Goal: Task Accomplishment & Management: Manage account settings

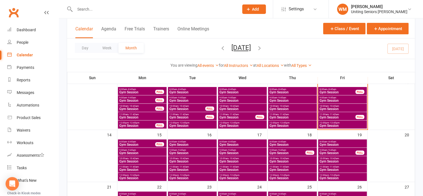
scroll to position [83, 0]
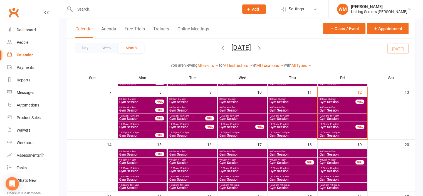
click at [136, 153] on span "Gym Session" at bounding box center [137, 153] width 36 height 3
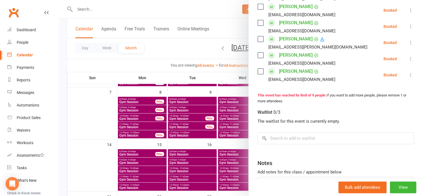
scroll to position [167, 0]
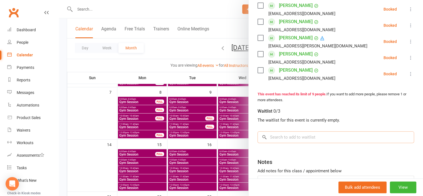
click at [292, 137] on input "search" at bounding box center [336, 137] width 157 height 12
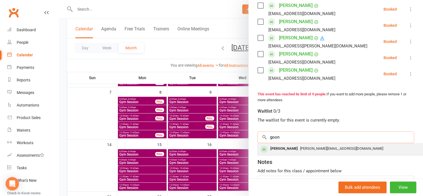
type input "goon"
click at [300, 147] on span "cecilia.goon@gmail.com" at bounding box center [341, 148] width 83 height 4
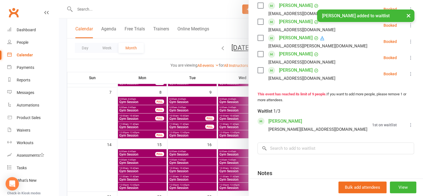
scroll to position [174, 0]
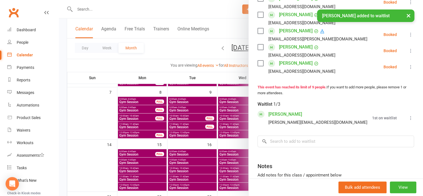
click at [408, 120] on icon at bounding box center [411, 118] width 6 height 6
click at [386, 134] on link "Book now" at bounding box center [384, 128] width 60 height 11
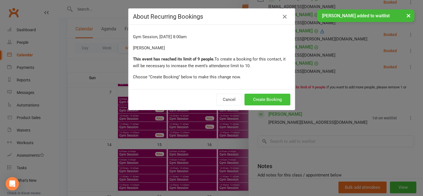
click at [253, 98] on button "Create Booking" at bounding box center [268, 99] width 46 height 12
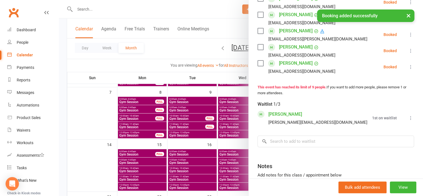
drag, startPoint x: 112, startPoint y: 129, endPoint x: 115, endPoint y: 129, distance: 3.1
click at [112, 129] on div at bounding box center [241, 98] width 364 height 196
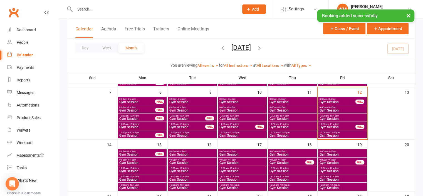
click at [326, 150] on span "8:00am - 8:45am" at bounding box center [342, 151] width 46 height 3
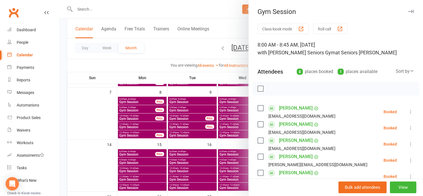
click at [103, 165] on div at bounding box center [241, 98] width 364 height 196
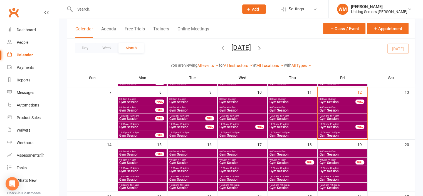
click at [343, 162] on span "Gym Session" at bounding box center [337, 162] width 36 height 3
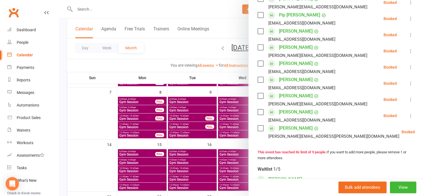
scroll to position [83, 0]
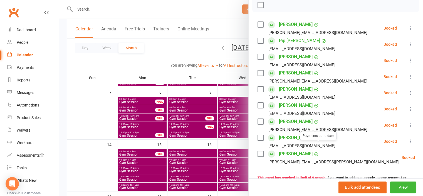
drag, startPoint x: 83, startPoint y: 160, endPoint x: 200, endPoint y: 157, distance: 117.2
click at [83, 160] on div at bounding box center [241, 98] width 364 height 196
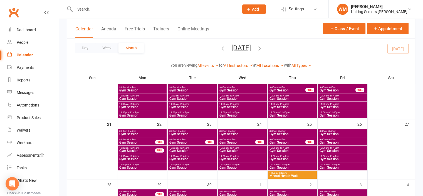
scroll to position [167, 0]
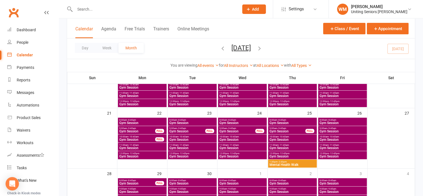
click at [110, 11] on input "text" at bounding box center [154, 9] width 162 height 8
click at [28, 105] on div "Automations" at bounding box center [28, 105] width 23 height 4
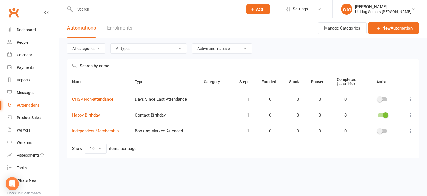
click at [118, 29] on link "Enrolments" at bounding box center [119, 27] width 25 height 19
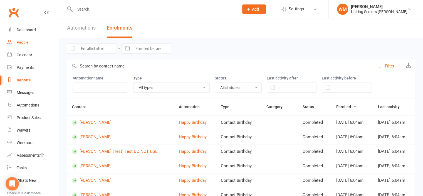
click at [19, 43] on div "People" at bounding box center [23, 42] width 12 height 4
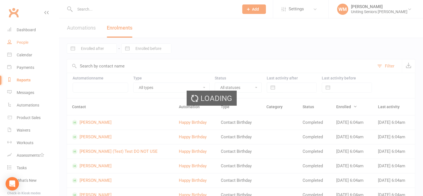
select select "100"
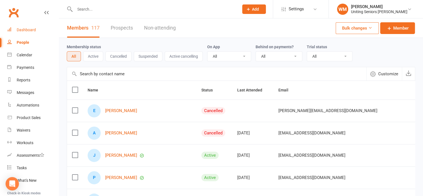
click at [19, 30] on div "Dashboard" at bounding box center [26, 30] width 19 height 4
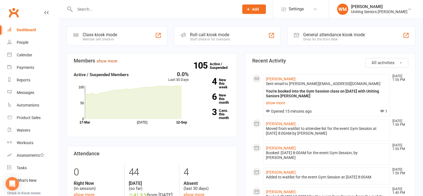
click at [111, 60] on link "show more" at bounding box center [107, 60] width 21 height 5
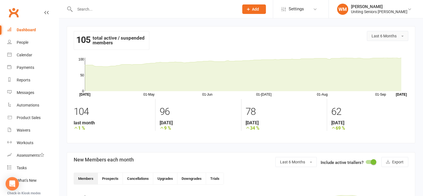
click at [383, 34] on span "Last 6 Months" at bounding box center [384, 36] width 25 height 4
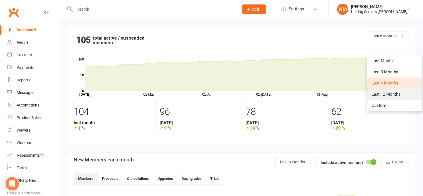
click at [388, 90] on link "Last 12 Months" at bounding box center [394, 93] width 55 height 11
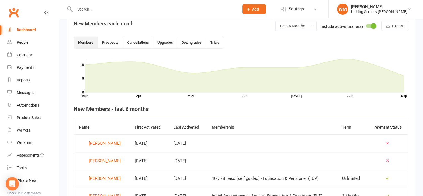
scroll to position [139, 0]
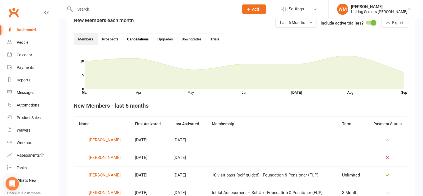
click at [141, 39] on button "Cancellations" at bounding box center [138, 38] width 30 height 11
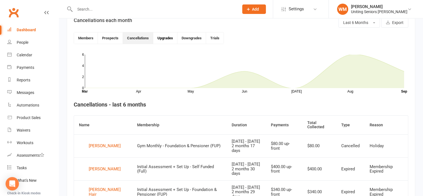
click at [163, 38] on button "Upgrades" at bounding box center [165, 37] width 24 height 11
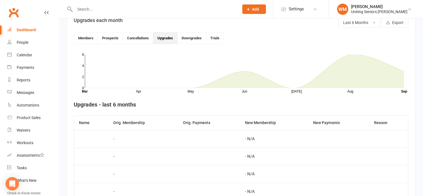
scroll to position [125, 0]
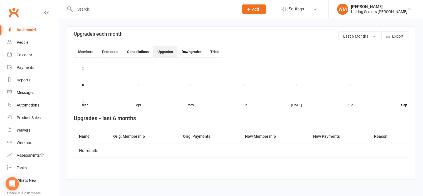
click at [192, 50] on button "Downgrades" at bounding box center [192, 51] width 29 height 11
click at [108, 54] on button "Prospects" at bounding box center [110, 51] width 25 height 11
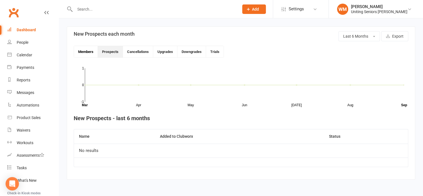
click at [81, 52] on button "Members" at bounding box center [86, 51] width 24 height 11
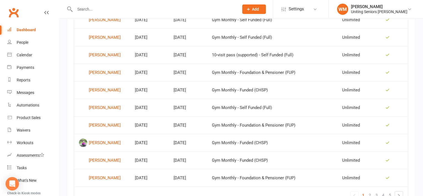
scroll to position [348, 0]
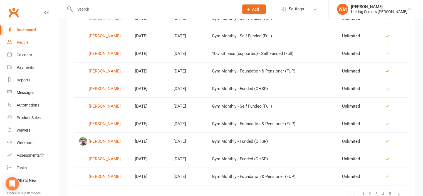
click at [21, 38] on link "People" at bounding box center [32, 42] width 51 height 13
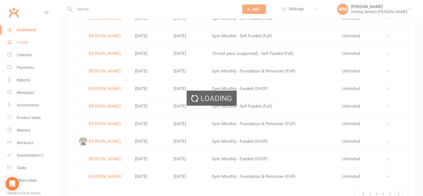
select select "100"
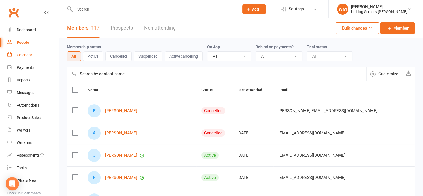
click at [22, 53] on div "Calendar" at bounding box center [25, 55] width 16 height 4
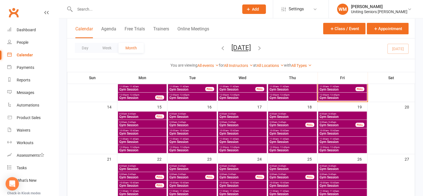
scroll to position [111, 0]
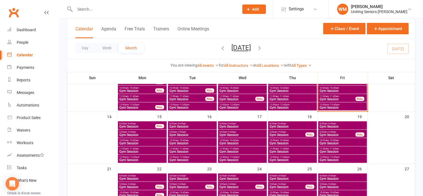
click at [179, 150] on span "Gym Session" at bounding box center [192, 151] width 46 height 3
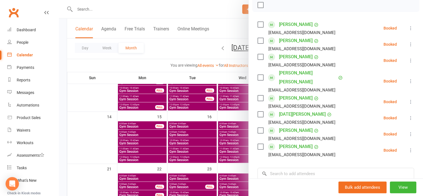
scroll to position [56, 0]
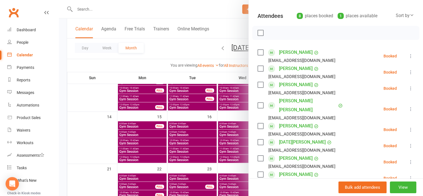
click at [97, 142] on div at bounding box center [241, 98] width 364 height 196
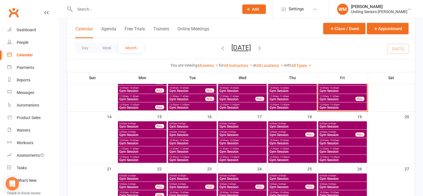
click at [135, 9] on input "text" at bounding box center [154, 9] width 162 height 8
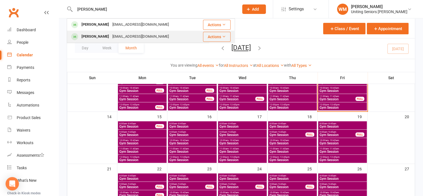
type input "robyn"
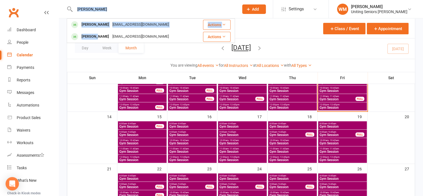
drag, startPoint x: 95, startPoint y: 34, endPoint x: 98, endPoint y: 16, distance: 17.5
click at [98, 16] on div "robyn Robyn Gyles robyncgyles@yahoo.com.au Actions Robert Mansfield rob.mansfie…" at bounding box center [151, 9] width 168 height 18
click at [98, 22] on div "Robyn Gyles" at bounding box center [95, 25] width 31 height 8
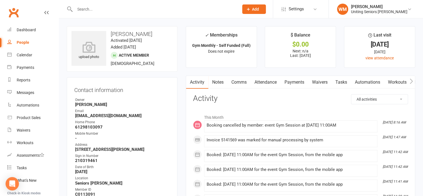
drag, startPoint x: 129, startPoint y: 9, endPoint x: 137, endPoint y: 6, distance: 9.0
click at [136, 6] on input "text" at bounding box center [154, 9] width 162 height 8
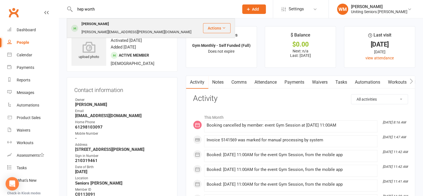
type input "hep worth"
click at [121, 28] on div "dale.hepworth@outlook.com" at bounding box center [136, 32] width 113 height 8
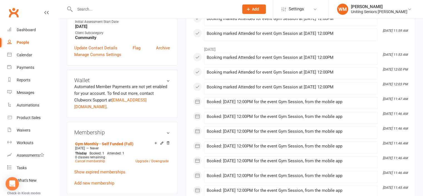
scroll to position [28, 0]
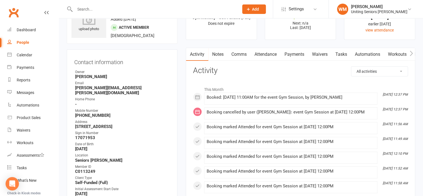
click at [267, 58] on link "Attendance" at bounding box center [266, 54] width 30 height 13
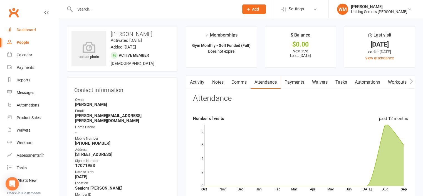
click at [21, 31] on div "Dashboard" at bounding box center [26, 30] width 19 height 4
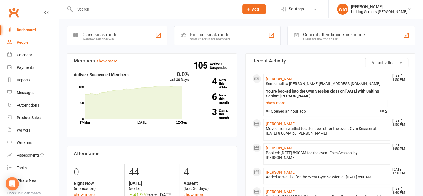
click at [25, 44] on div "People" at bounding box center [23, 42] width 12 height 4
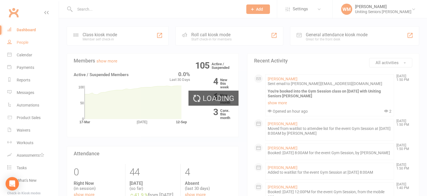
select select "100"
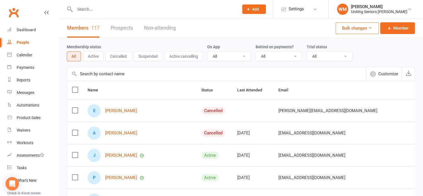
drag, startPoint x: 395, startPoint y: 11, endPoint x: 396, endPoint y: 15, distance: 4.5
click at [396, 13] on div "Uniting Seniors [PERSON_NAME]" at bounding box center [379, 11] width 56 height 5
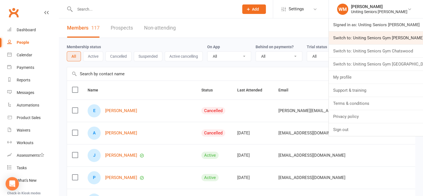
click at [392, 41] on link "Switch to: Uniting Seniors Gym [PERSON_NAME][GEOGRAPHIC_DATA]" at bounding box center [376, 37] width 94 height 13
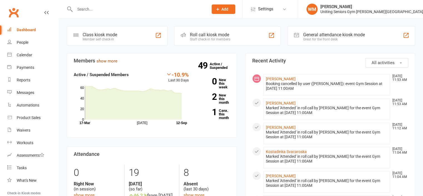
click at [113, 62] on link "show more" at bounding box center [107, 60] width 21 height 5
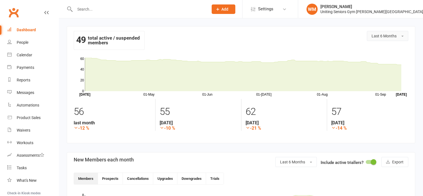
click at [393, 40] on button "Last 6 Months" at bounding box center [387, 36] width 41 height 10
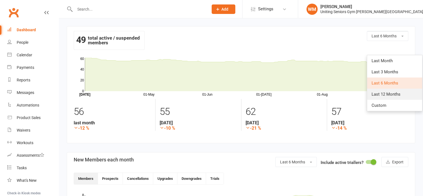
click at [387, 91] on link "Last 12 Months" at bounding box center [394, 93] width 55 height 11
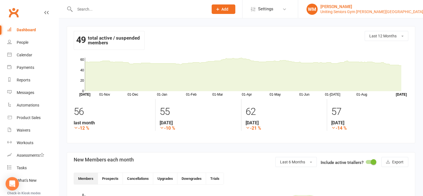
click at [403, 5] on div "[PERSON_NAME]" at bounding box center [372, 6] width 103 height 5
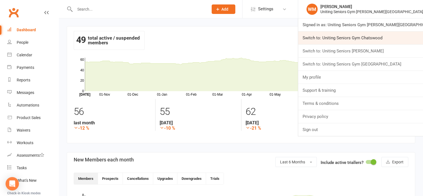
click at [396, 40] on link "Switch to: Uniting Seniors Gym Chatswood" at bounding box center [360, 37] width 125 height 13
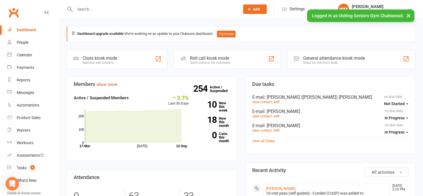
click at [111, 85] on link "show more" at bounding box center [107, 84] width 21 height 5
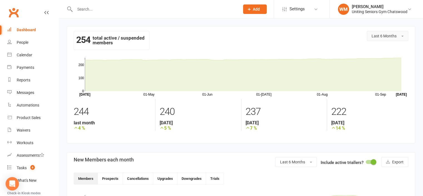
click at [403, 40] on button "Last 6 Months" at bounding box center [387, 36] width 41 height 10
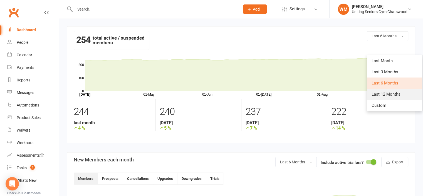
click at [393, 95] on span "Last 12 Months" at bounding box center [386, 94] width 29 height 5
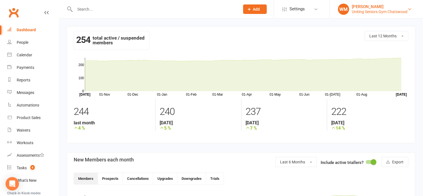
click at [392, 13] on div "Uniting Seniors Gym Chatswood" at bounding box center [380, 11] width 56 height 5
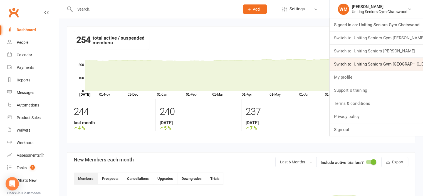
click at [393, 63] on link "Switch to: Uniting Seniors Gym [GEOGRAPHIC_DATA]" at bounding box center [376, 64] width 93 height 13
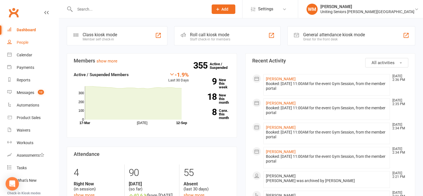
click at [20, 44] on div "People" at bounding box center [23, 42] width 12 height 4
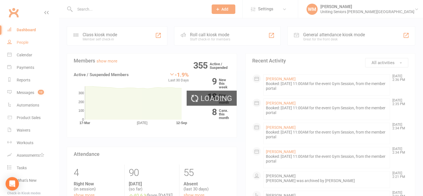
select select "100"
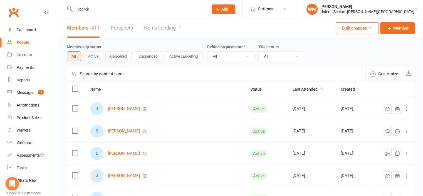
click at [93, 56] on button "Active" at bounding box center [93, 56] width 20 height 10
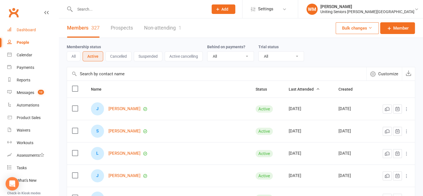
click at [18, 27] on link "Dashboard" at bounding box center [32, 30] width 51 height 13
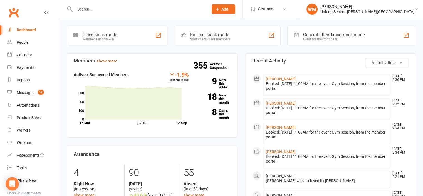
click at [114, 61] on link "show more" at bounding box center [107, 60] width 21 height 5
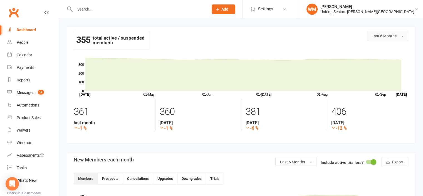
click at [374, 35] on span "Last 6 Months" at bounding box center [384, 36] width 25 height 4
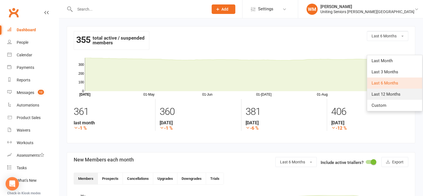
click at [380, 96] on span "Last 12 Months" at bounding box center [386, 94] width 29 height 5
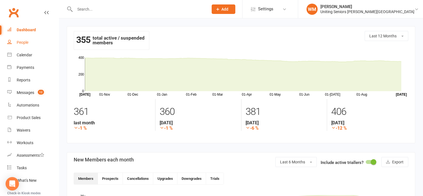
click at [19, 40] on link "People" at bounding box center [32, 42] width 51 height 13
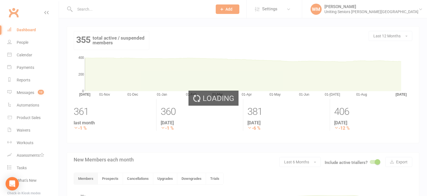
click at [23, 30] on div "Loading" at bounding box center [213, 98] width 427 height 196
select select "100"
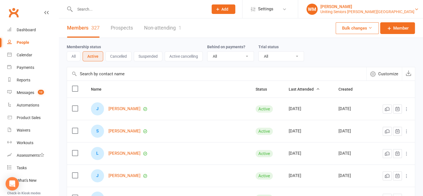
click at [399, 10] on div "Uniting Seniors Gym Lilyfield" at bounding box center [368, 11] width 94 height 5
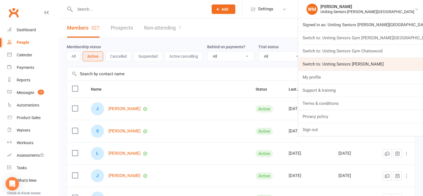
click at [392, 61] on link "Switch to: Uniting Seniors Gym Leichhardt" at bounding box center [360, 64] width 125 height 13
